Goal: Download file/media

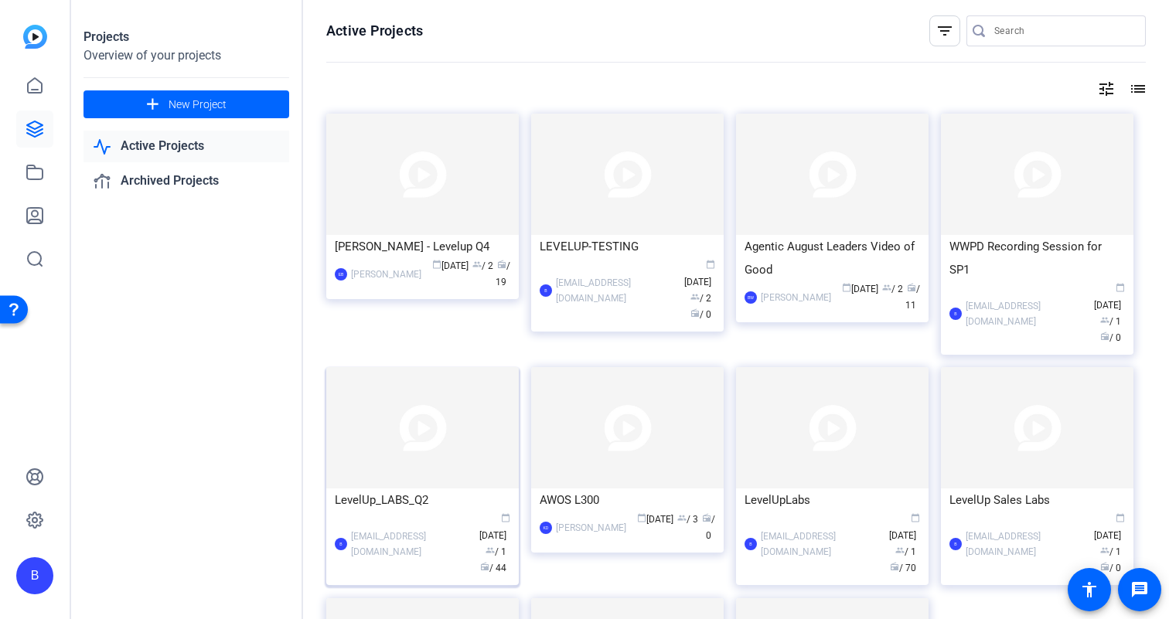
click at [415, 489] on div "LevelUp_LABS_Q2" at bounding box center [422, 500] width 175 height 23
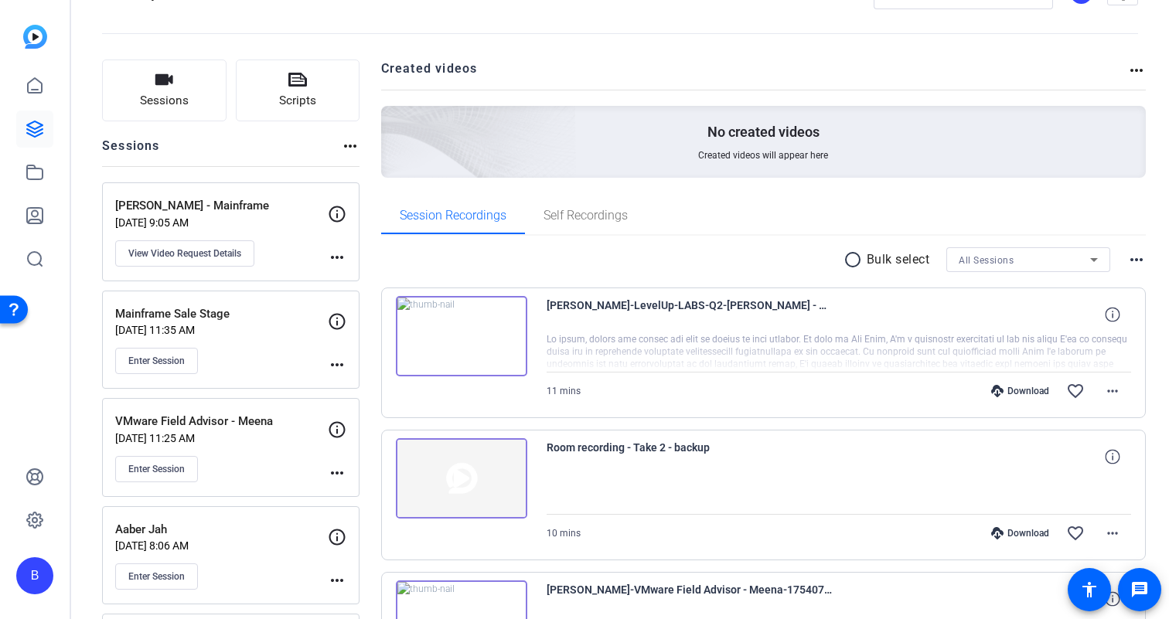
scroll to position [56, 0]
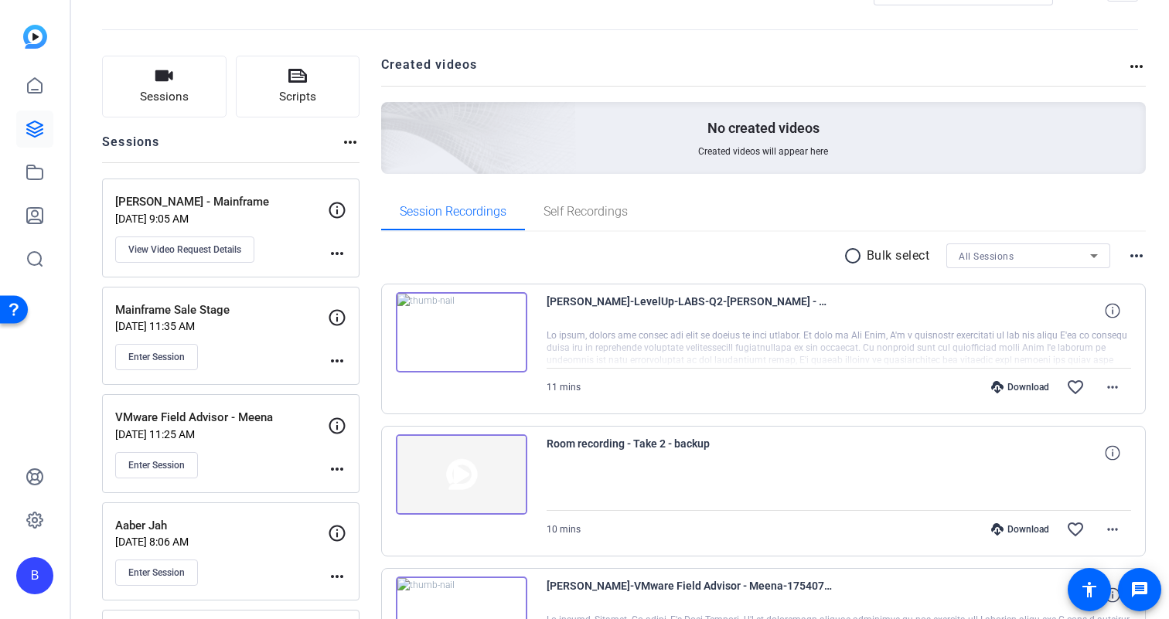
click at [501, 360] on img at bounding box center [461, 332] width 131 height 80
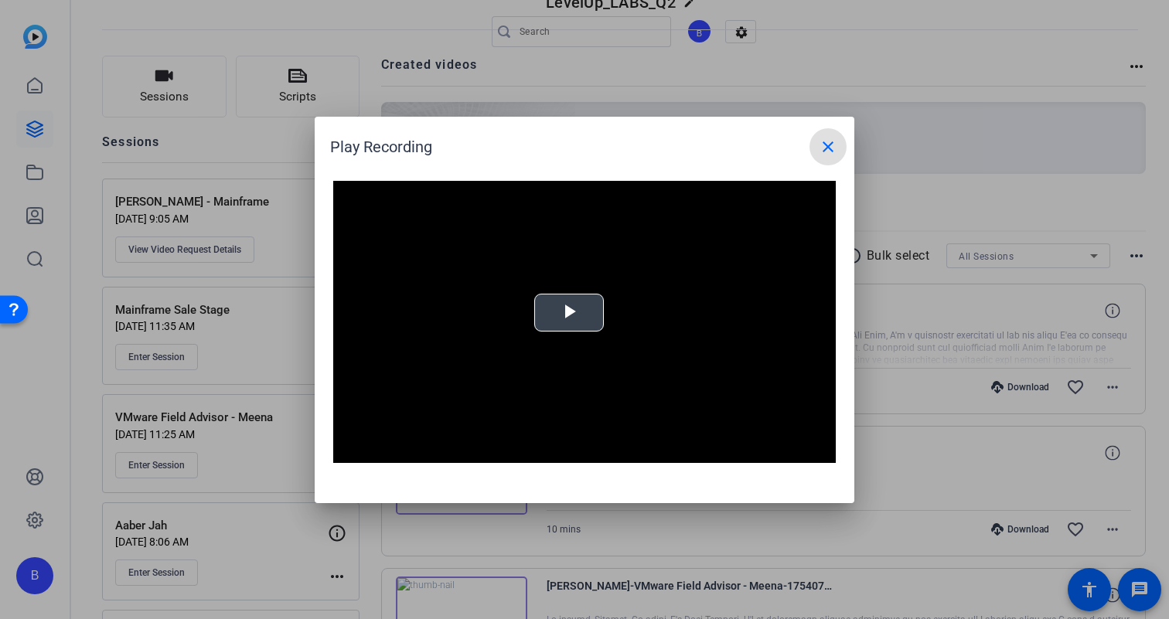
click at [569, 312] on span "Video Player" at bounding box center [569, 312] width 0 height 0
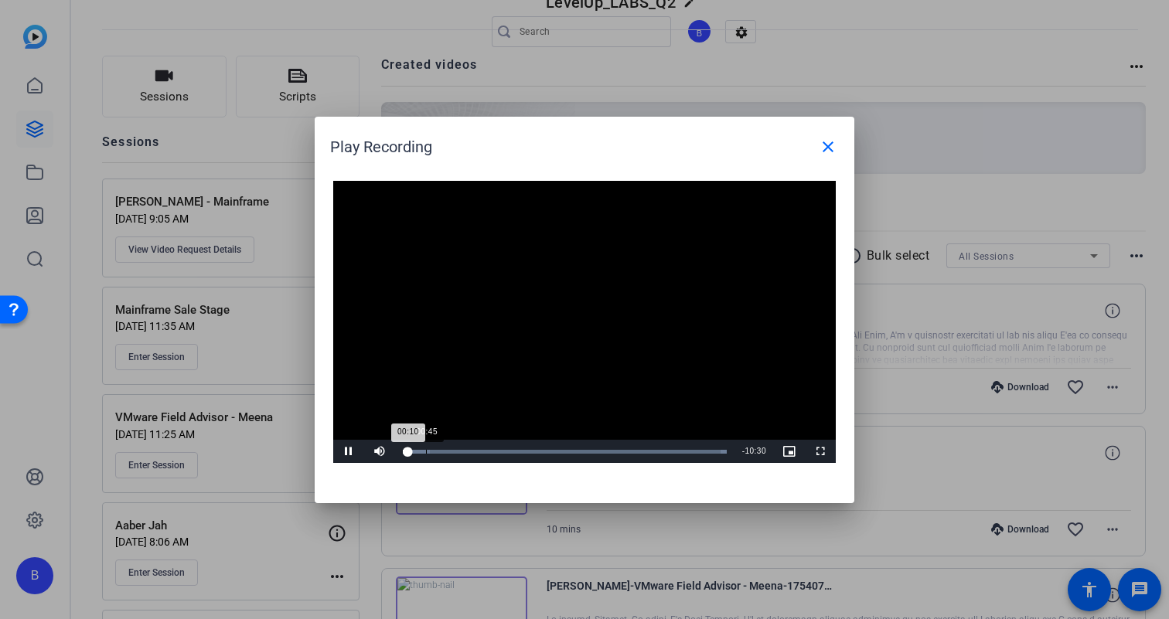
click at [426, 451] on div "Loaded : 100.00% 00:45 00:10" at bounding box center [565, 452] width 324 height 4
click at [446, 451] on div "Loaded : 100.00% 01:25 00:46" at bounding box center [567, 452] width 329 height 4
click at [468, 453] on div "Loaded : 100.00% 02:07 01:26" at bounding box center [567, 452] width 329 height 4
click at [500, 451] on div "Loaded : 100.00% 03:07 02:08" at bounding box center [567, 452] width 329 height 4
click at [523, 451] on div "Loaded : 100.00% 03:51 03:09" at bounding box center [567, 452] width 329 height 4
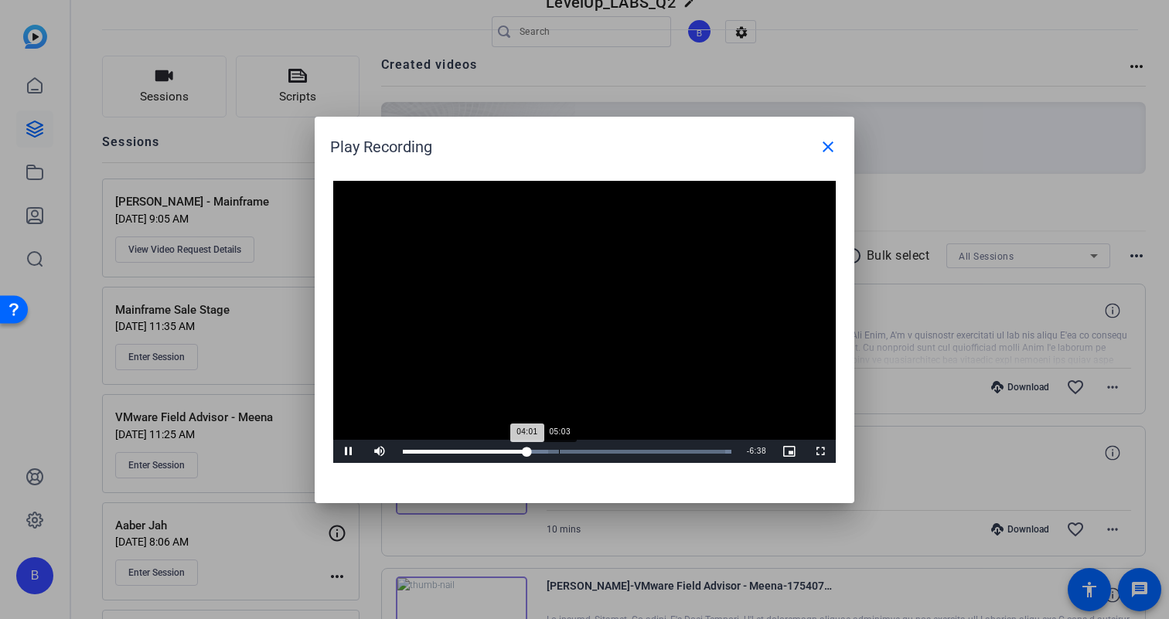
click at [558, 451] on div "Loaded : 100.00% 05:03 04:01" at bounding box center [567, 452] width 329 height 4
click at [576, 451] on div "05:36" at bounding box center [576, 452] width 1 height 4
click at [597, 451] on div "Loaded : 100.00% 05:36 05:38" at bounding box center [567, 452] width 329 height 4
click at [661, 453] on div "08:22" at bounding box center [661, 452] width 1 height 4
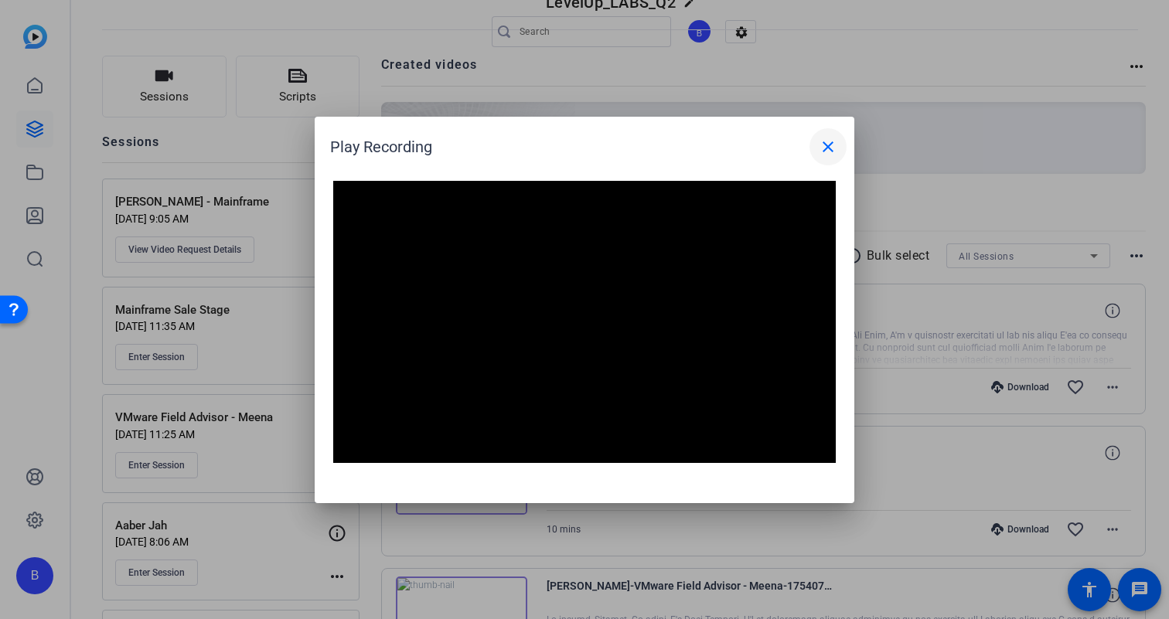
click at [830, 142] on mat-icon "close" at bounding box center [828, 147] width 19 height 19
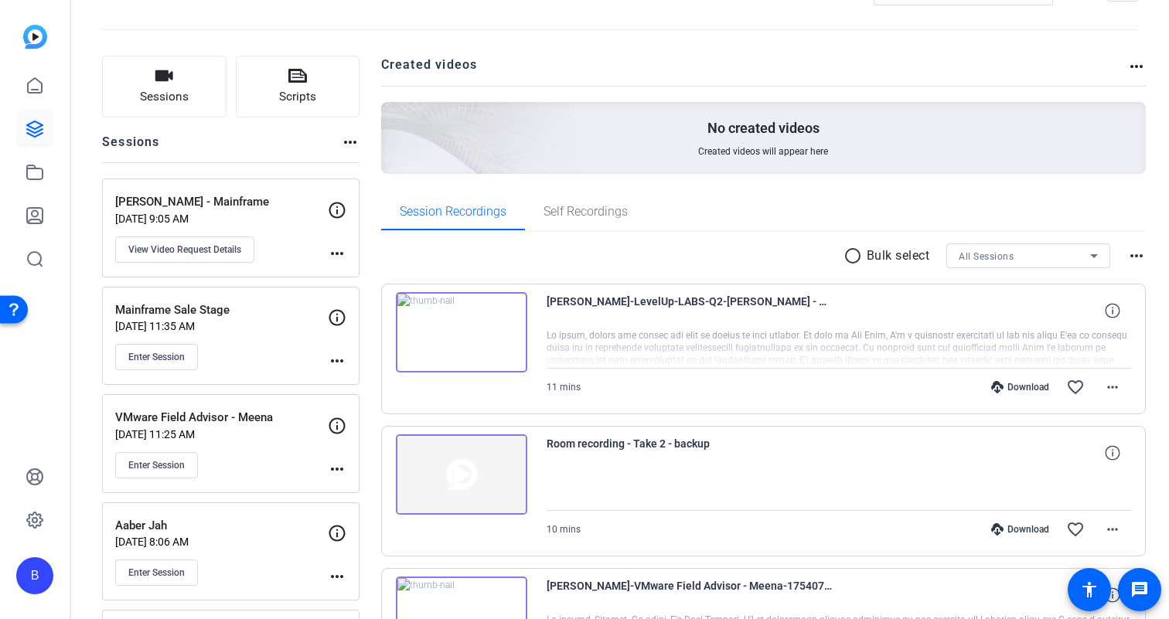
click at [1034, 390] on div "Download" at bounding box center [1019, 387] width 73 height 12
click at [1112, 390] on mat-icon "more_horiz" at bounding box center [1112, 387] width 19 height 19
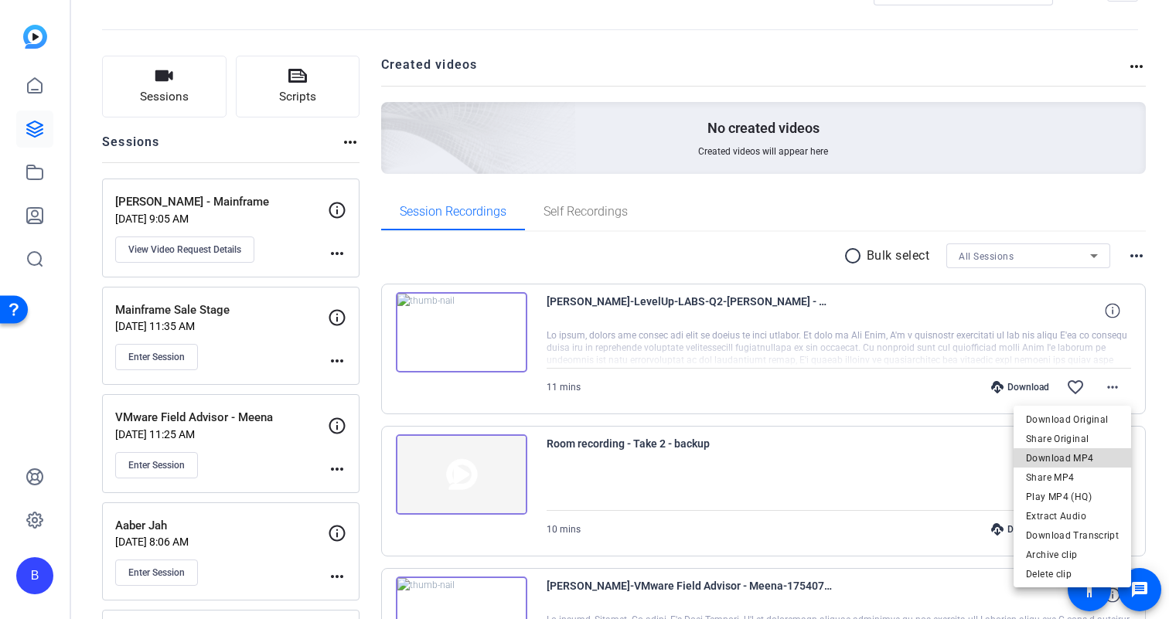
click at [1085, 461] on span "Download MP4" at bounding box center [1072, 458] width 93 height 19
